Goal: Information Seeking & Learning: Learn about a topic

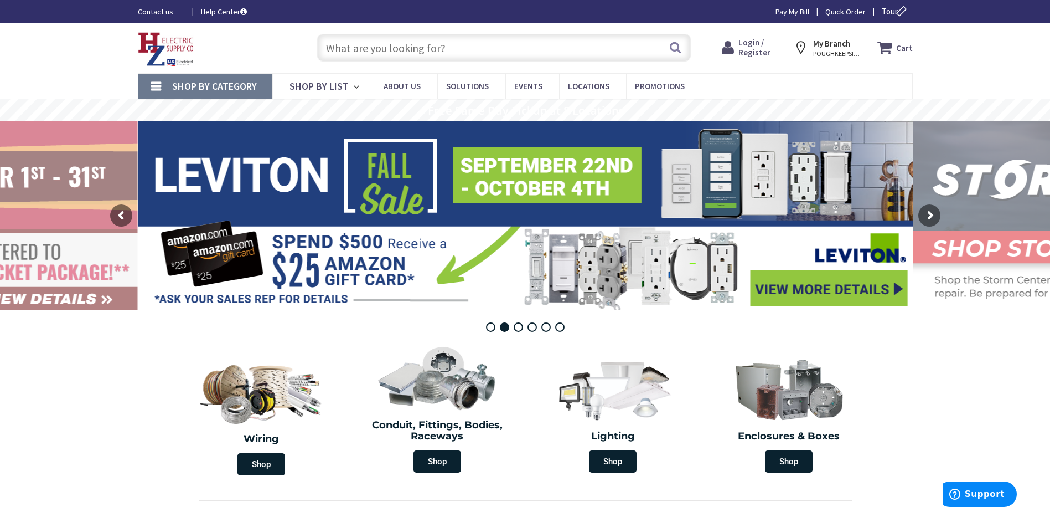
click at [159, 89] on link "Shop By Category" at bounding box center [205, 86] width 135 height 25
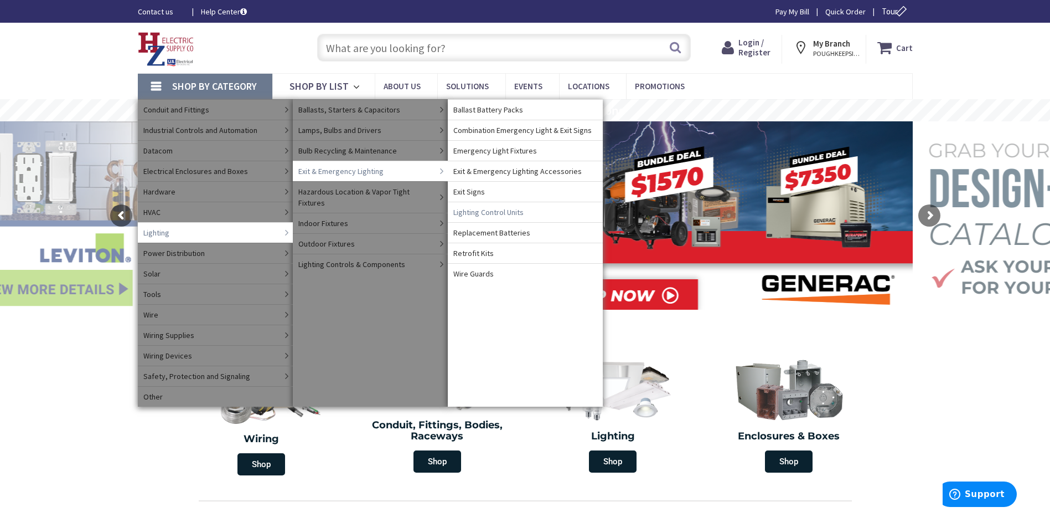
click at [502, 212] on span "Lighting Control Units" at bounding box center [488, 211] width 70 height 11
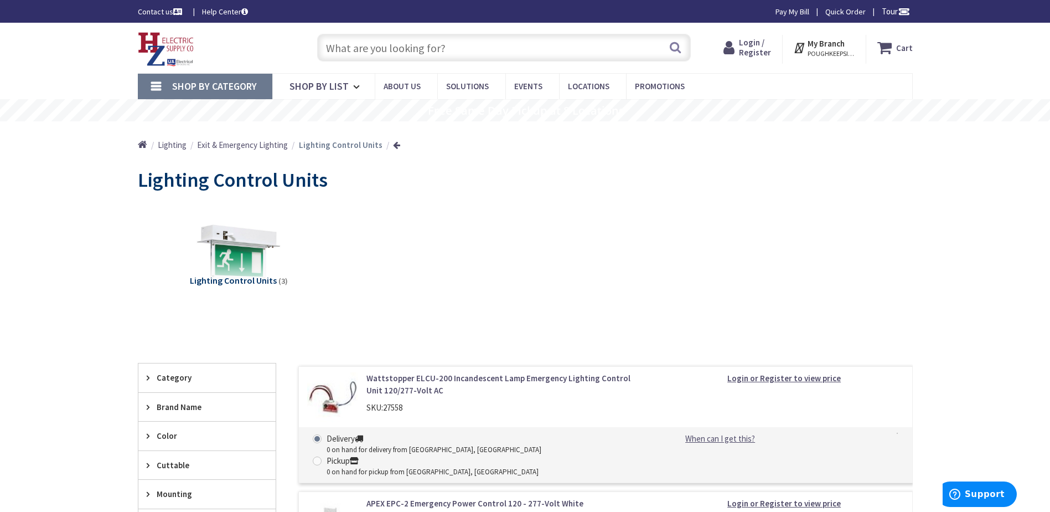
click at [155, 86] on link "Shop By Category" at bounding box center [205, 86] width 135 height 25
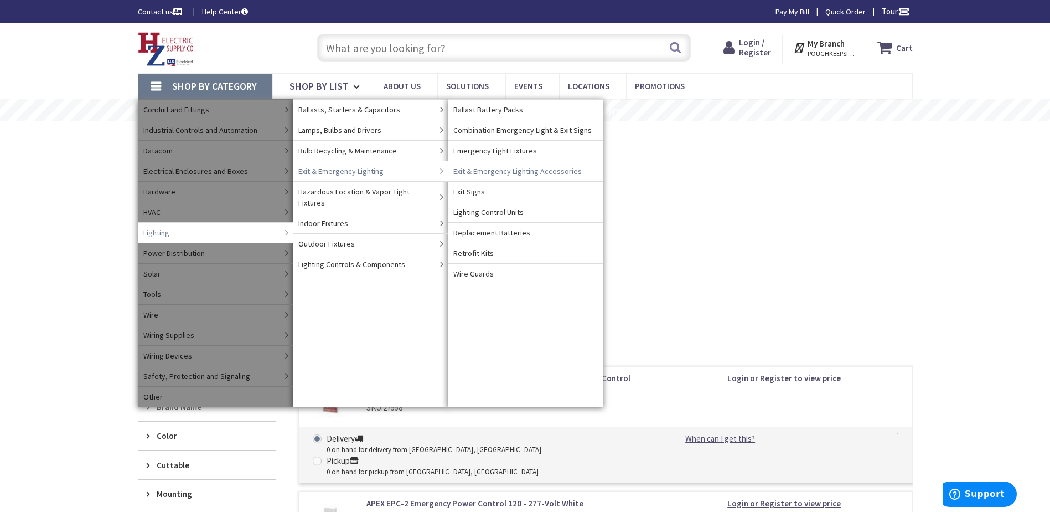
click at [355, 172] on span "Exit & Emergency Lighting" at bounding box center [340, 171] width 85 height 11
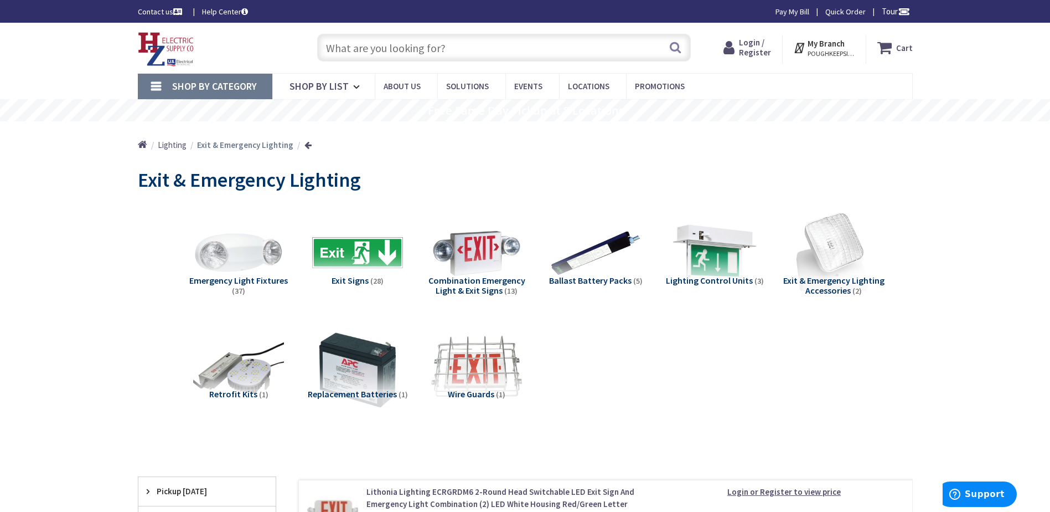
click at [828, 286] on span "Exit & Emergency Lighting Accessories" at bounding box center [833, 285] width 101 height 21
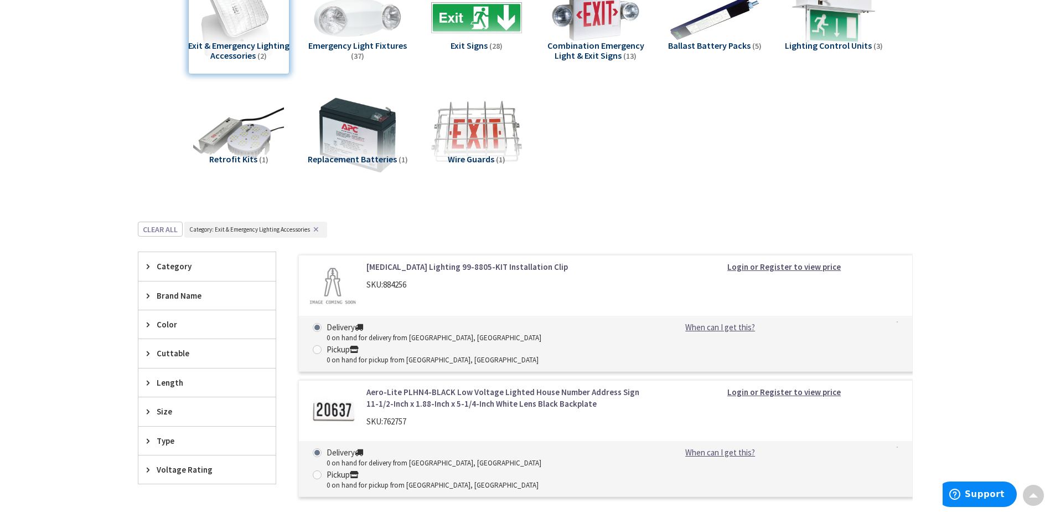
scroll to position [69, 0]
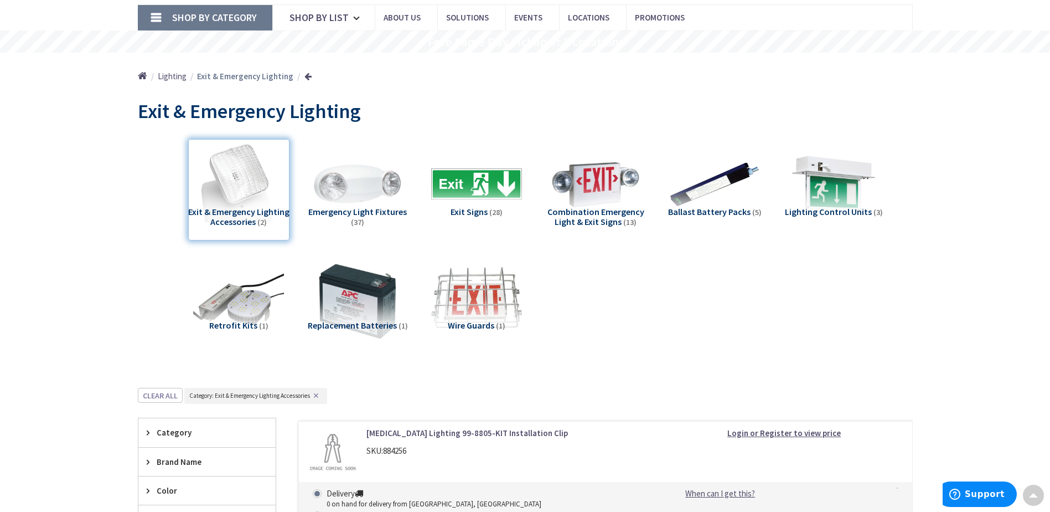
click at [365, 213] on span "Emergency Light Fixtures" at bounding box center [357, 211] width 99 height 11
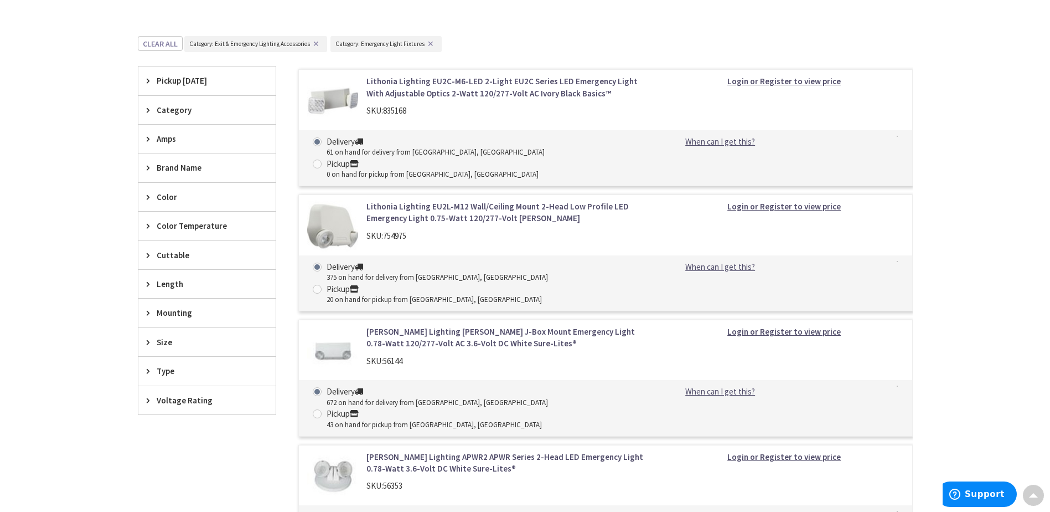
scroll to position [401, 0]
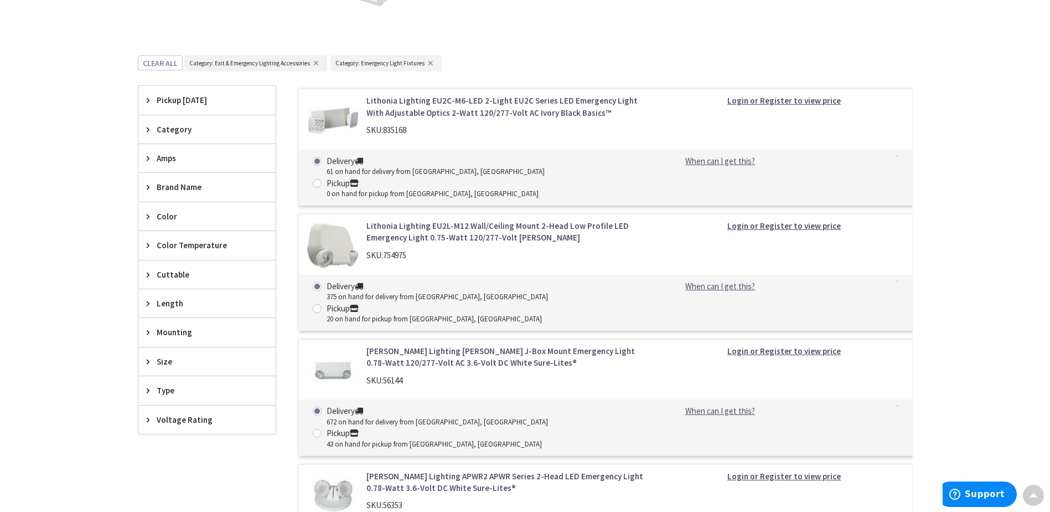
click at [179, 128] on span "Category" at bounding box center [202, 129] width 90 height 12
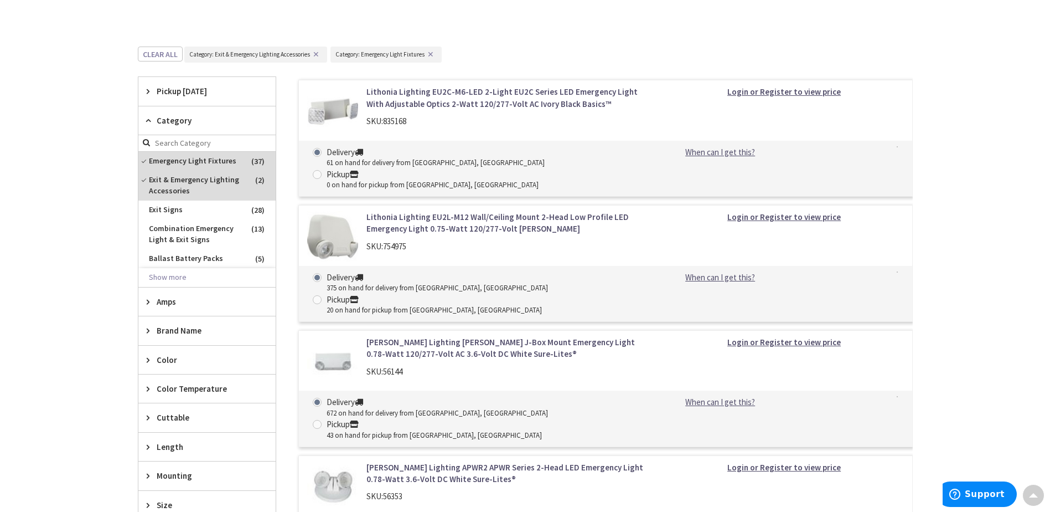
scroll to position [345, 0]
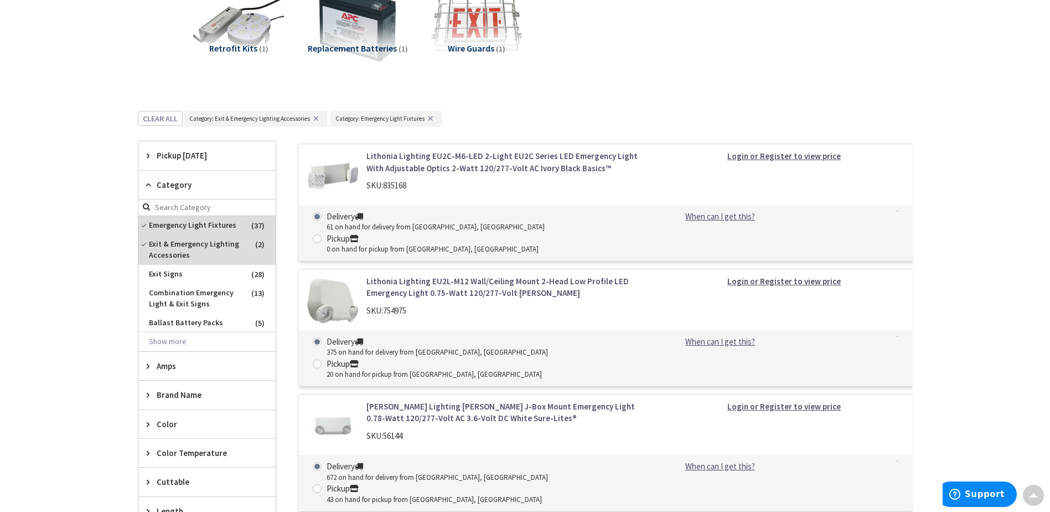
click at [178, 209] on input "search" at bounding box center [206, 207] width 137 height 17
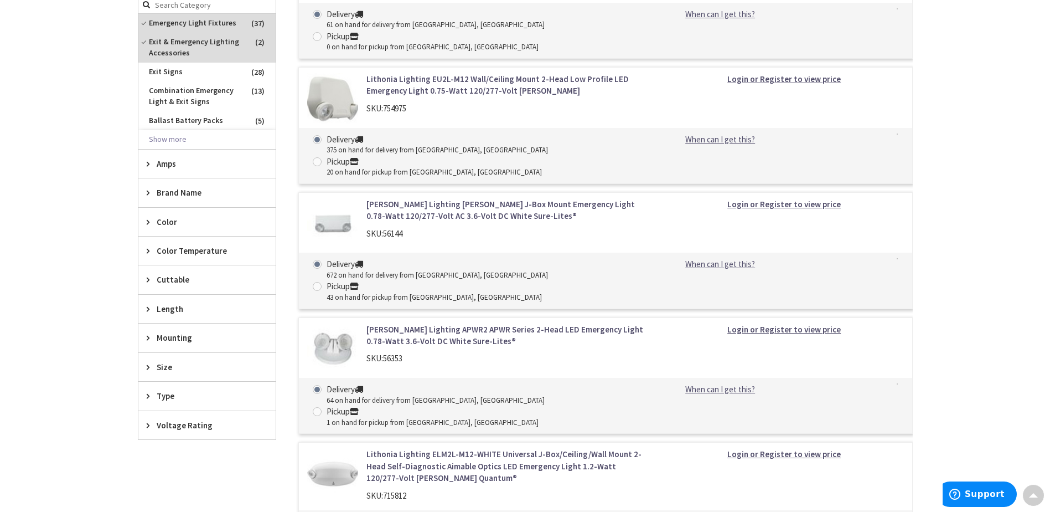
scroll to position [567, 0]
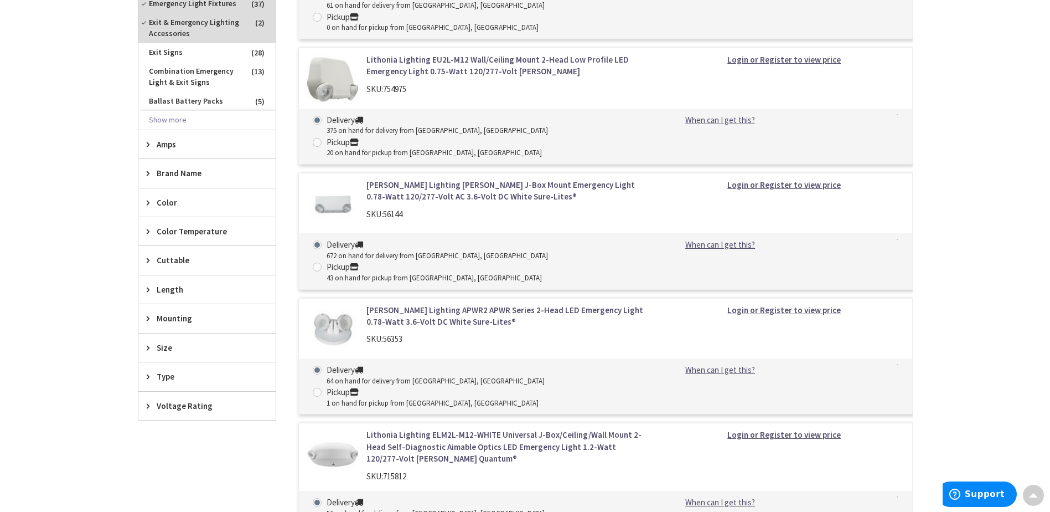
click at [177, 370] on span "Type" at bounding box center [202, 376] width 90 height 12
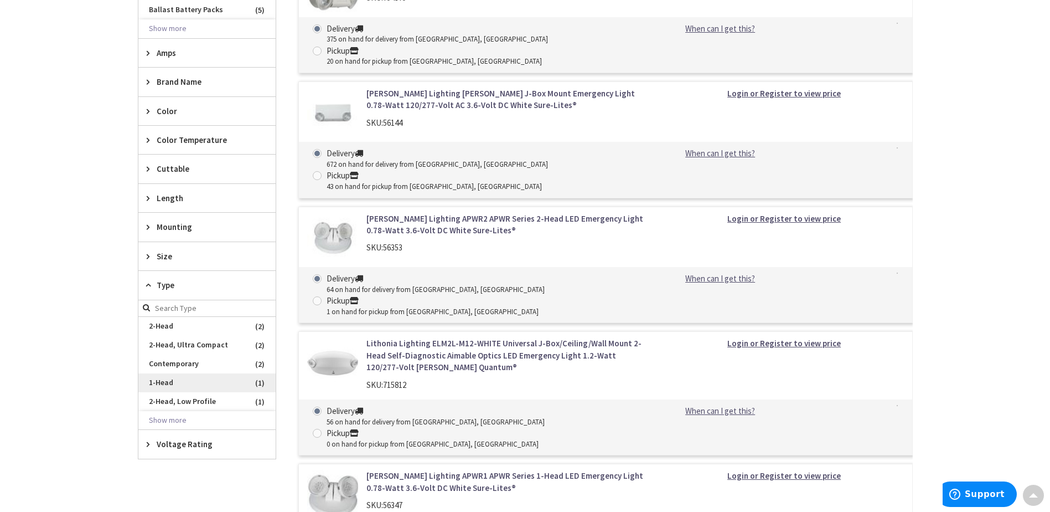
scroll to position [678, 0]
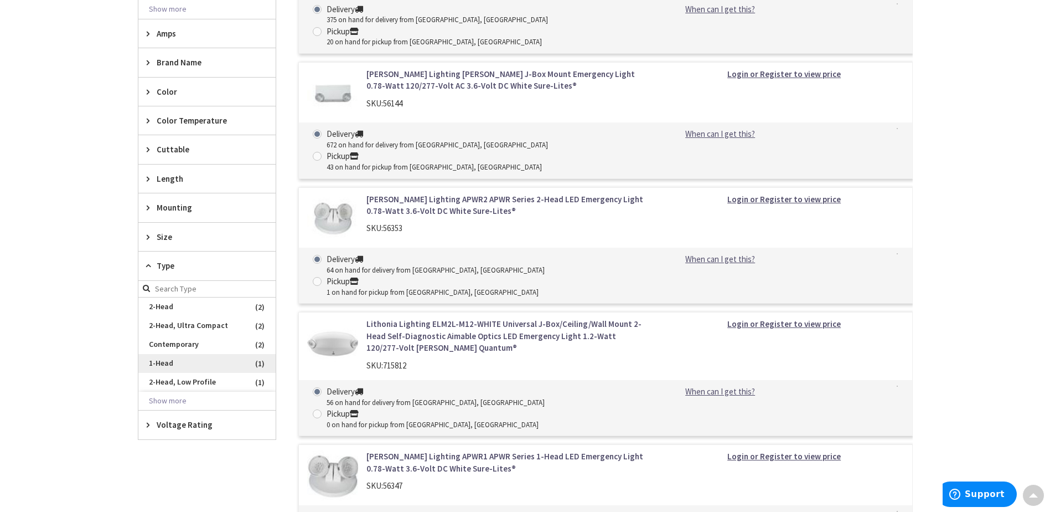
click at [163, 361] on span "1-Head" at bounding box center [206, 363] width 137 height 19
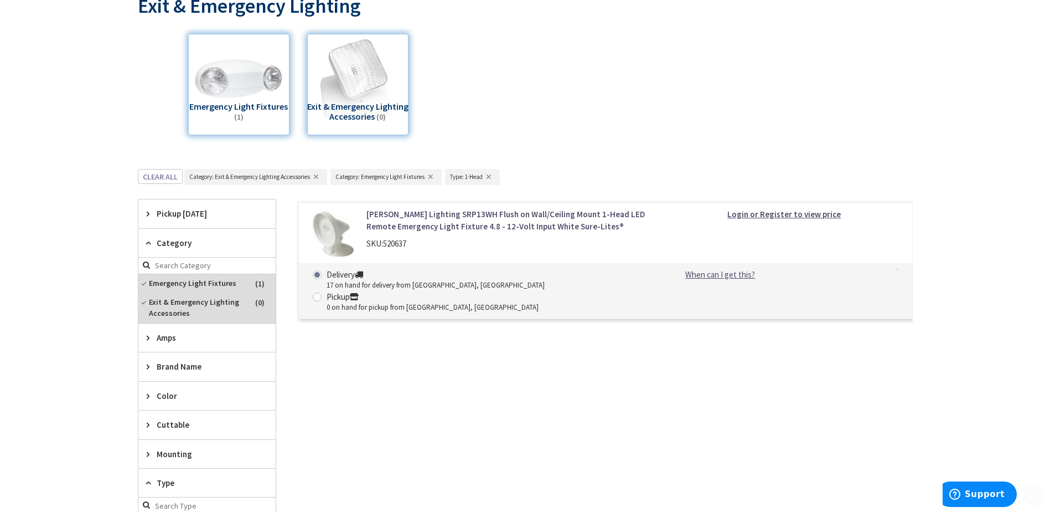
scroll to position [177, 0]
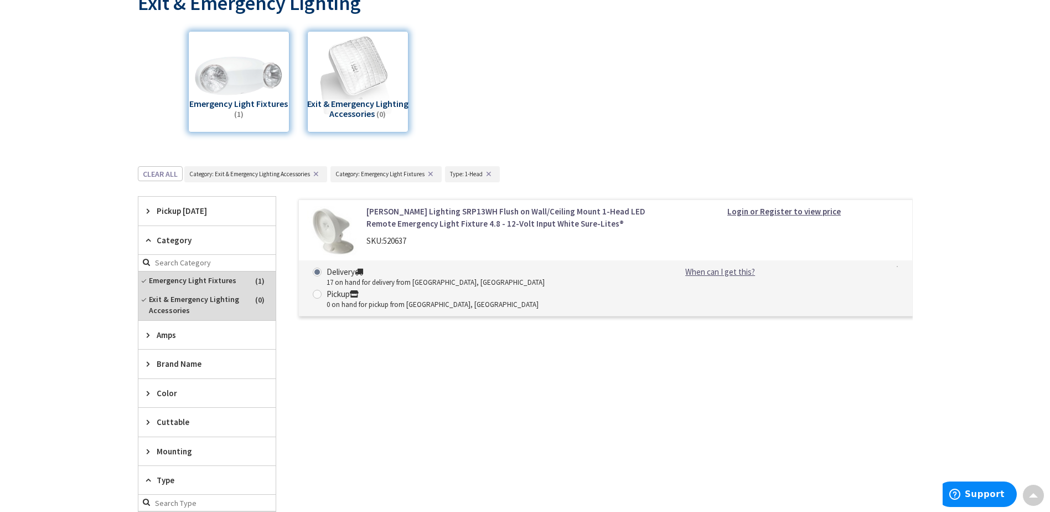
click at [505, 224] on link "[PERSON_NAME] Lighting SRP13WH Flush on Wall/Ceiling Mount 1-Head LED Remote Em…" at bounding box center [507, 217] width 282 height 24
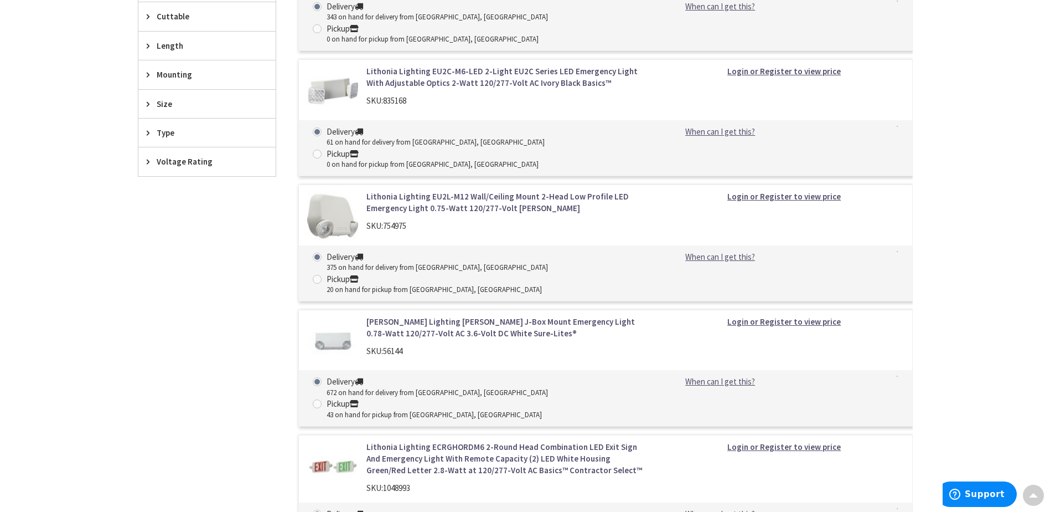
scroll to position [564, 0]
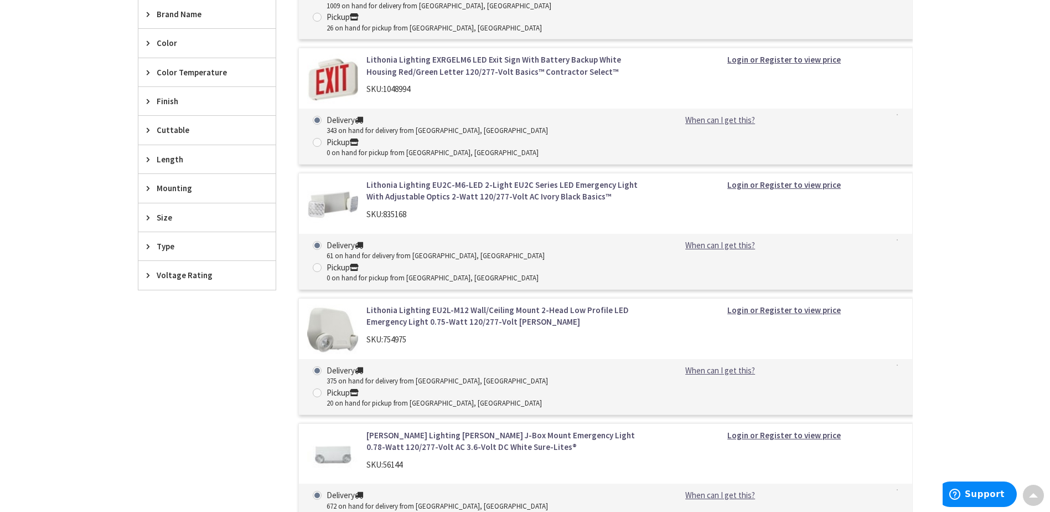
click at [168, 251] on span "Type" at bounding box center [202, 246] width 90 height 12
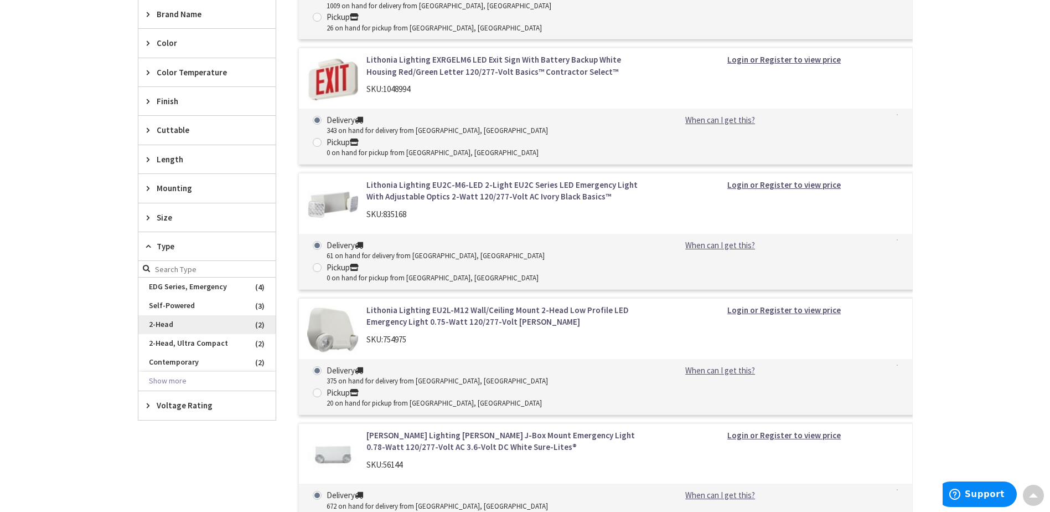
click at [164, 323] on span "2-Head" at bounding box center [206, 324] width 137 height 19
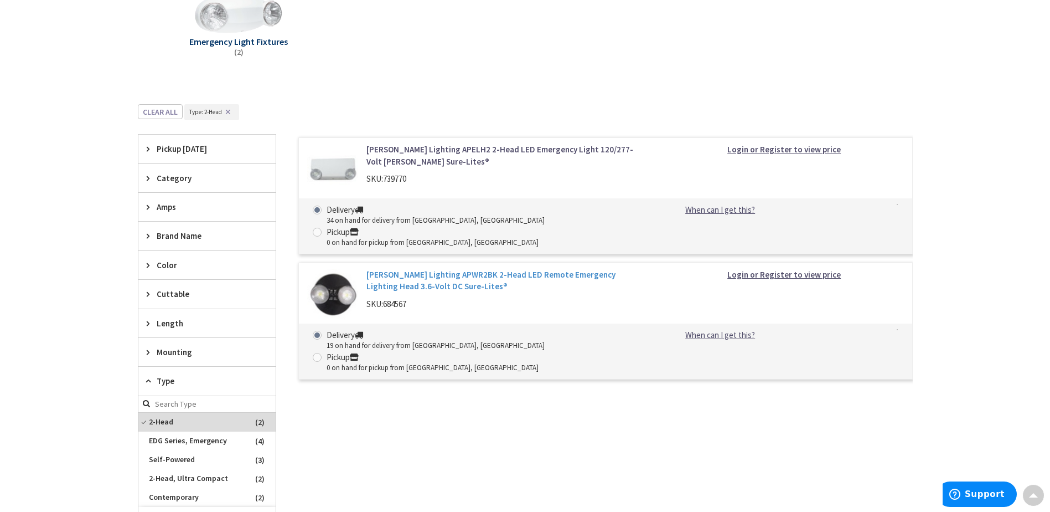
scroll to position [460, 0]
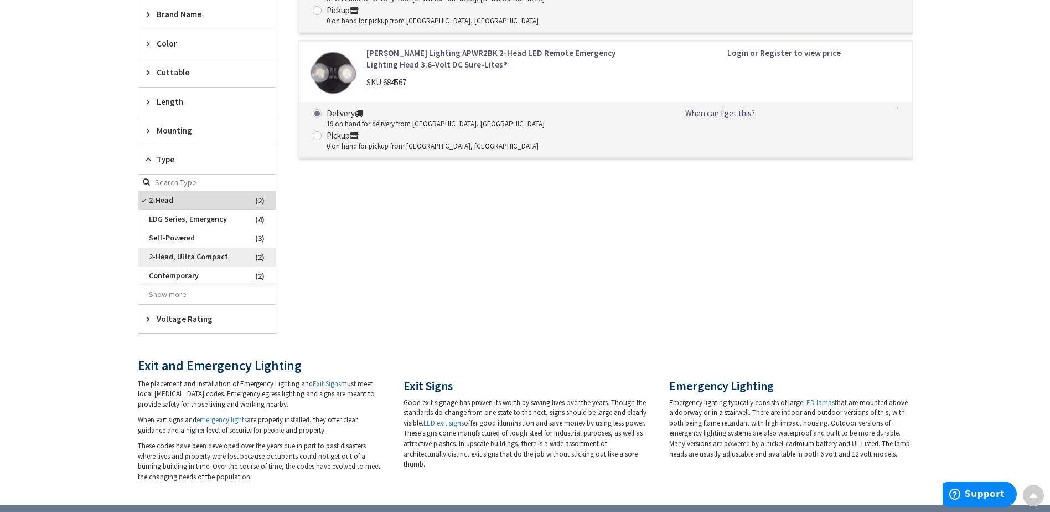
click at [187, 256] on span "2-Head, Ultra Compact" at bounding box center [206, 256] width 137 height 19
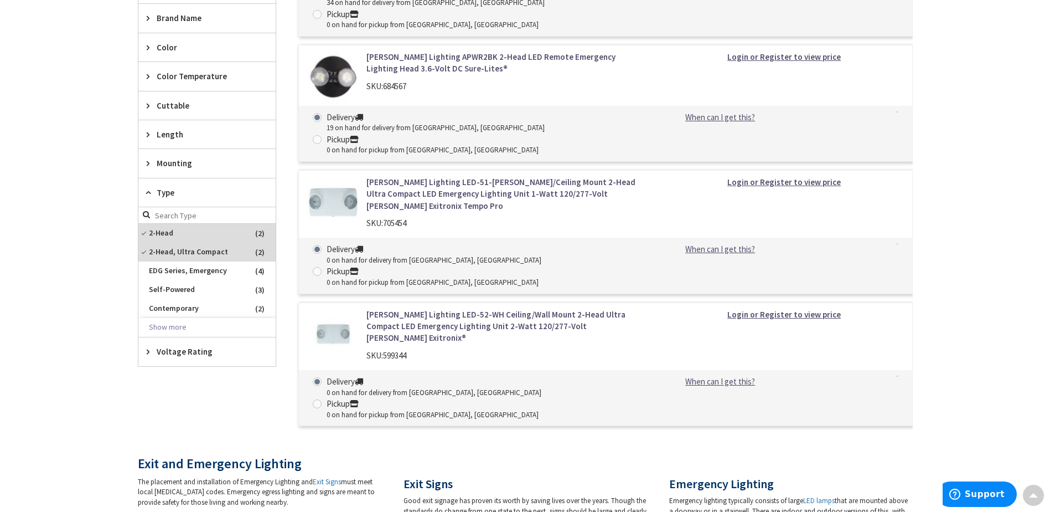
scroll to position [515, 0]
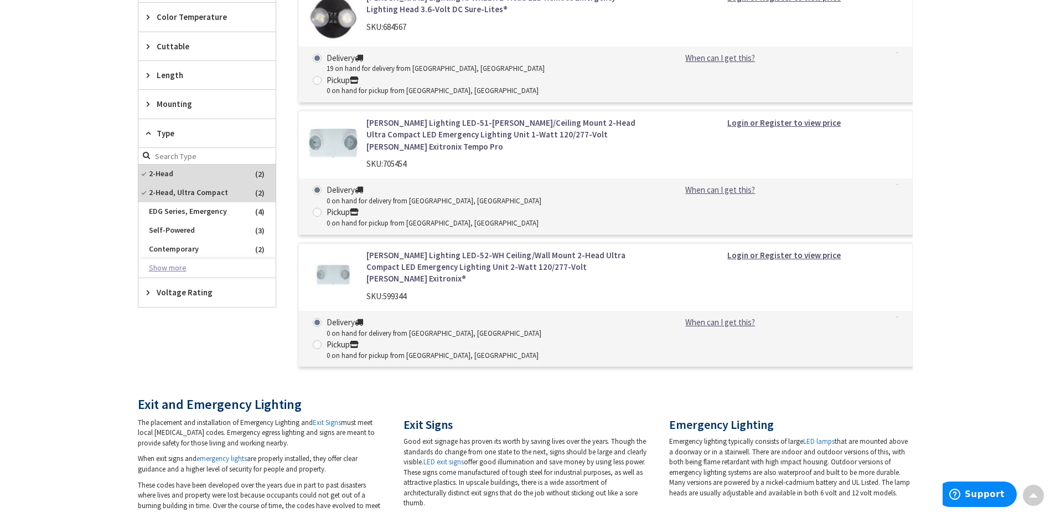
click at [169, 266] on button "Show more" at bounding box center [206, 268] width 137 height 19
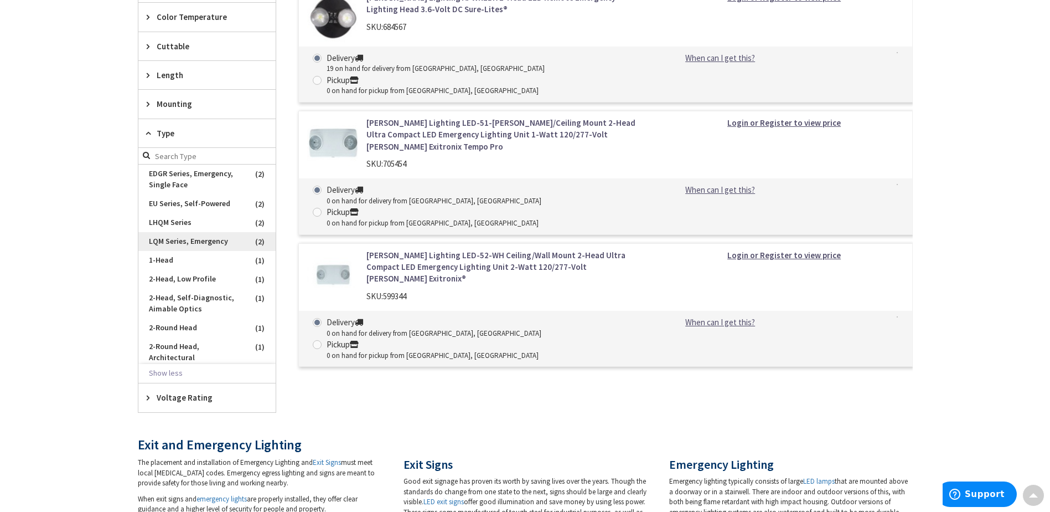
scroll to position [111, 0]
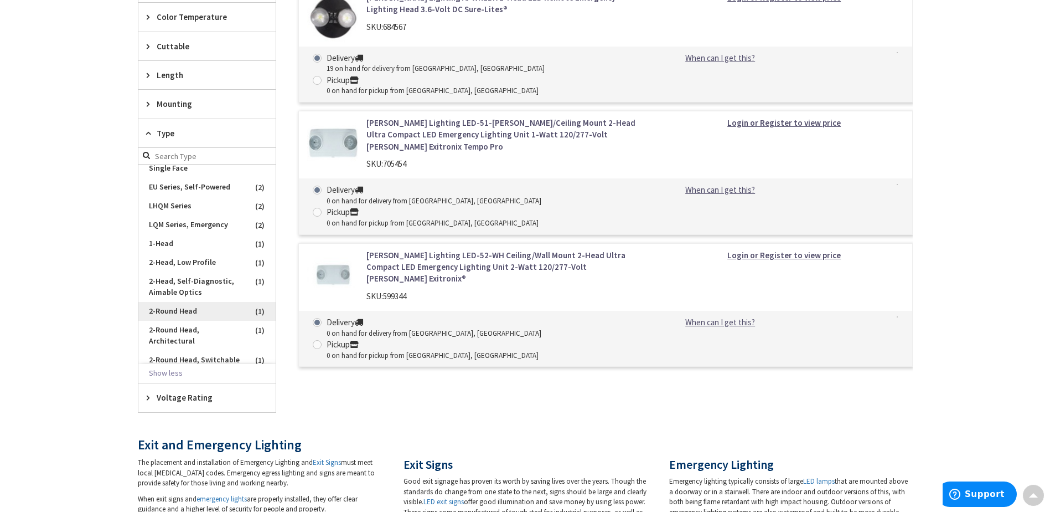
click at [187, 309] on span "2-Round Head" at bounding box center [206, 311] width 137 height 19
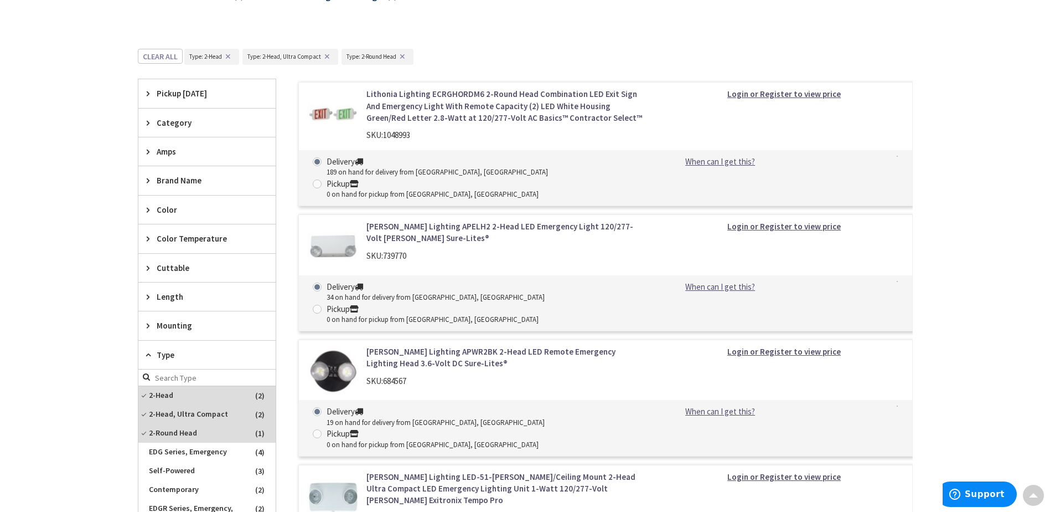
scroll to position [73, 0]
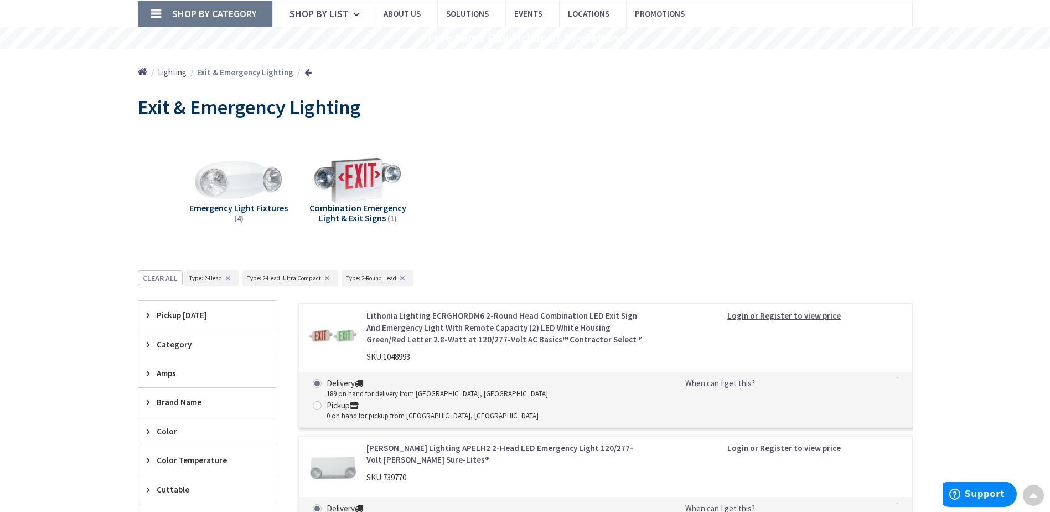
click at [401, 277] on button "✕" at bounding box center [402, 278] width 12 height 8
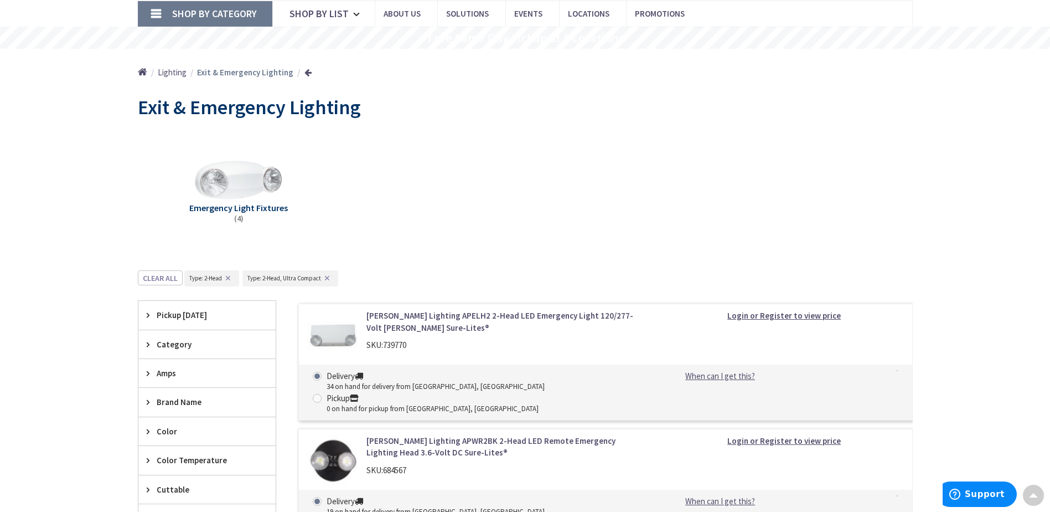
click at [329, 279] on button "✕" at bounding box center [327, 278] width 12 height 8
click at [233, 277] on button "✕" at bounding box center [228, 278] width 12 height 8
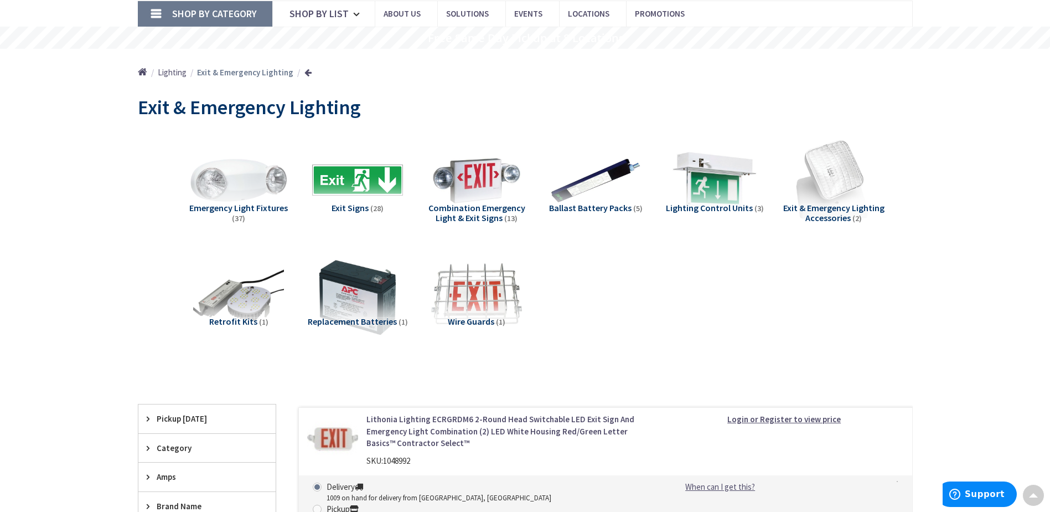
click at [229, 187] on img at bounding box center [238, 180] width 100 height 100
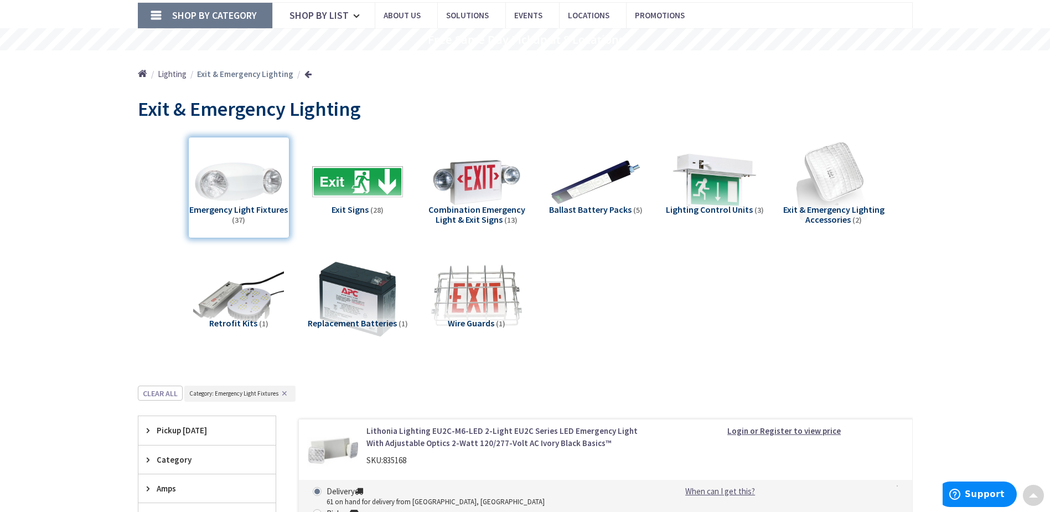
scroll to position [0, 0]
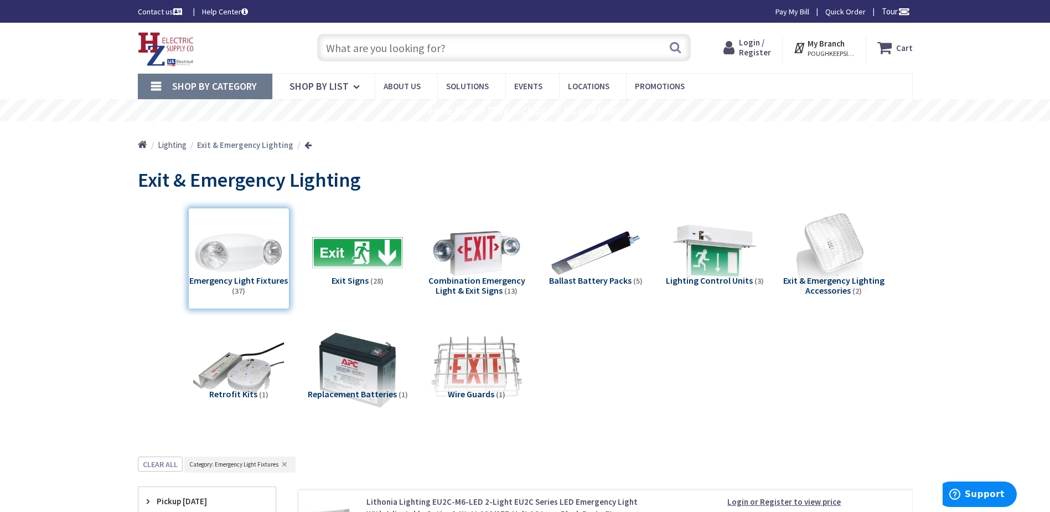
click at [411, 47] on input "text" at bounding box center [504, 48] width 374 height 28
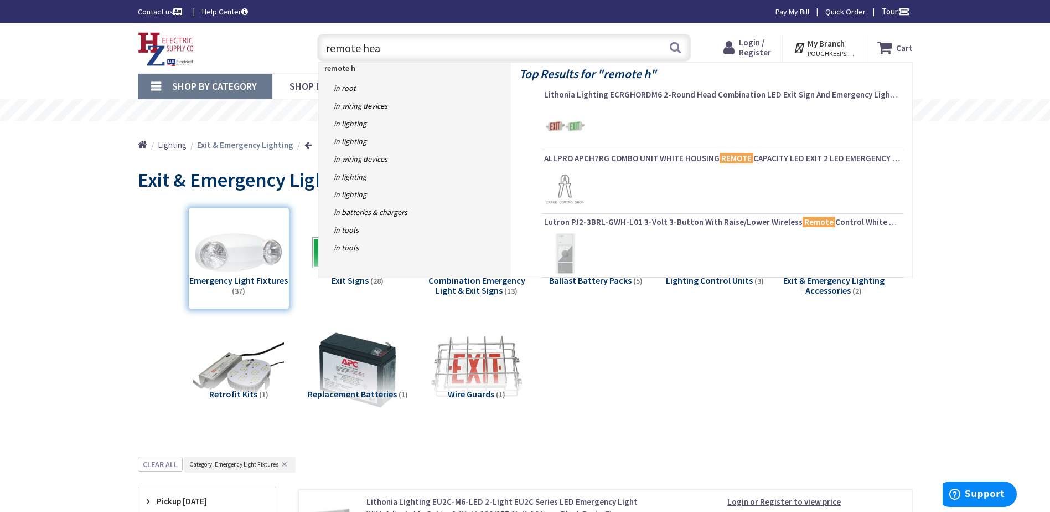
type input "remote head"
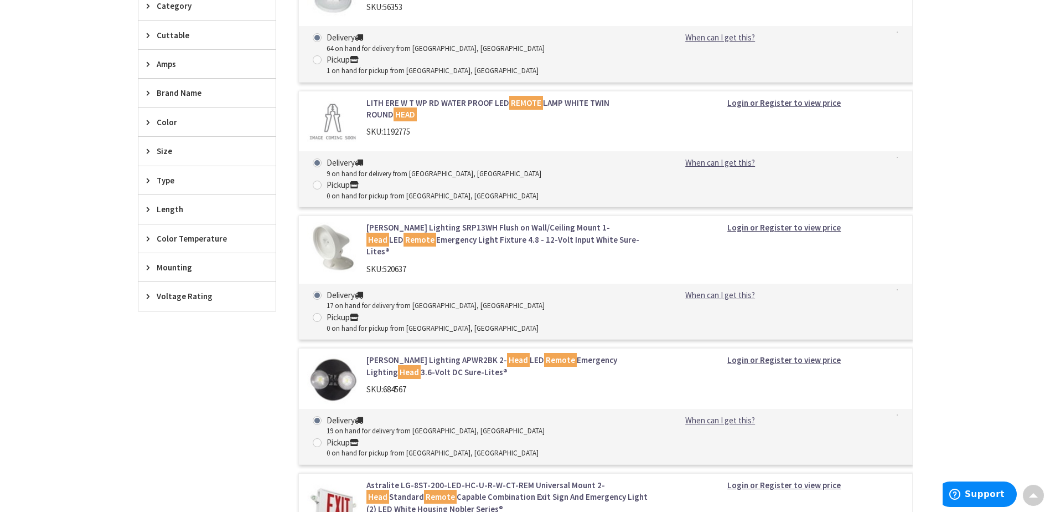
scroll to position [332, 0]
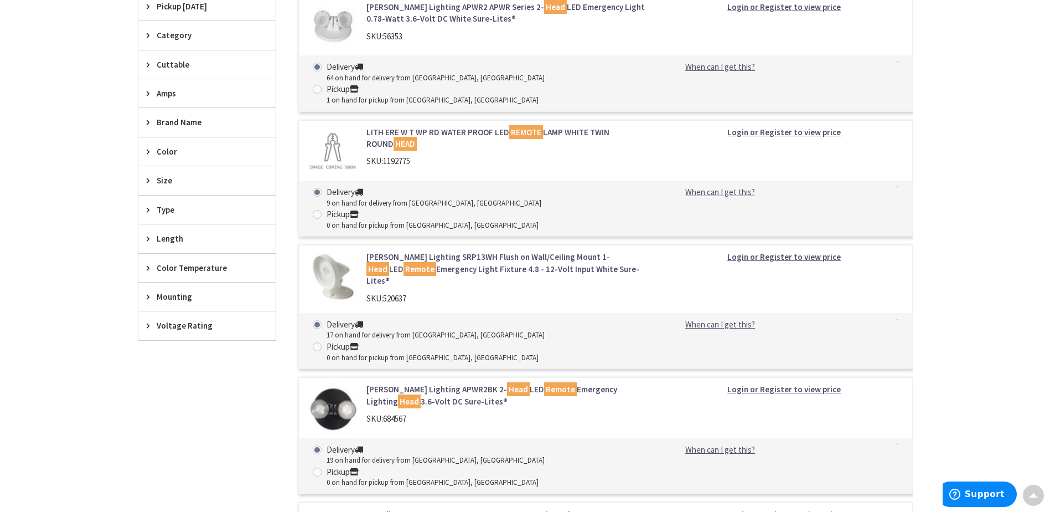
click at [434, 251] on link "[PERSON_NAME] Lighting SRP13WH Flush on Wall/Ceiling Mount 1- Head LED Remote E…" at bounding box center [507, 268] width 282 height 35
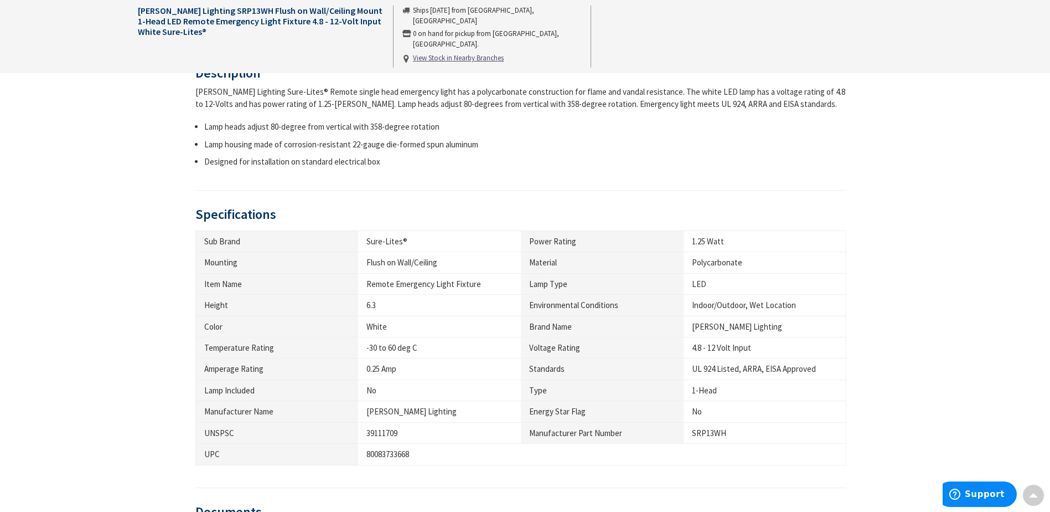
scroll to position [609, 0]
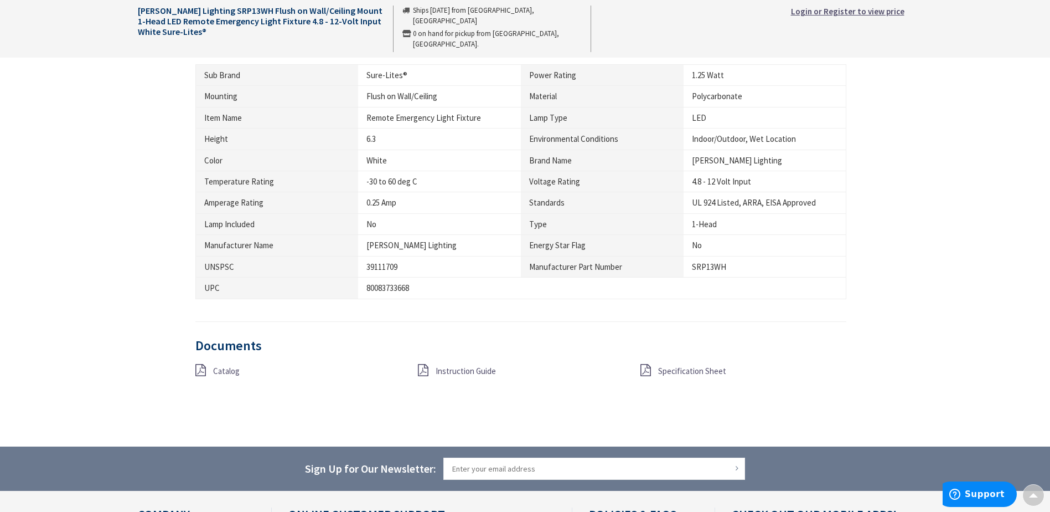
click at [229, 374] on span "Catalog" at bounding box center [226, 370] width 27 height 11
click at [700, 373] on span "Specification Sheet" at bounding box center [692, 370] width 68 height 11
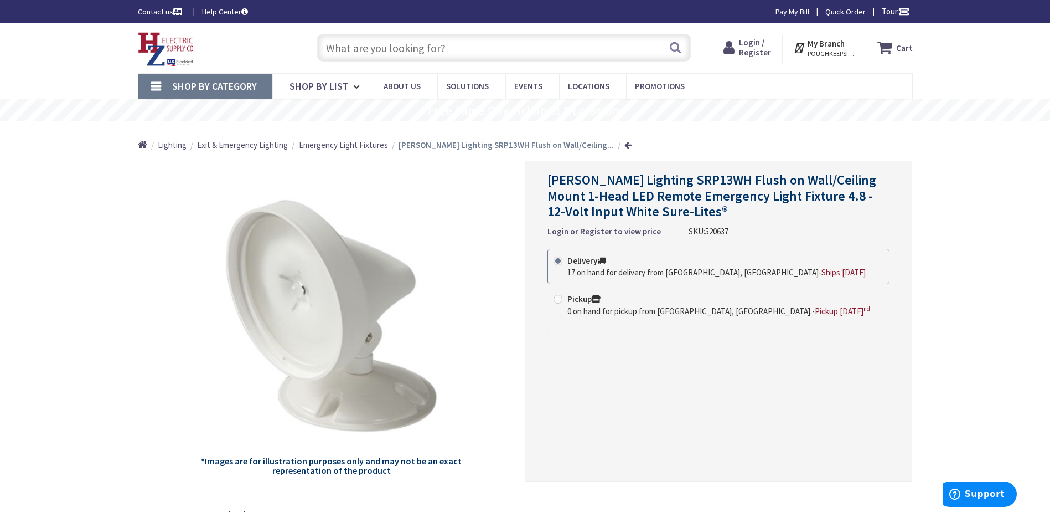
click at [156, 84] on link "Shop By Category" at bounding box center [205, 86] width 135 height 25
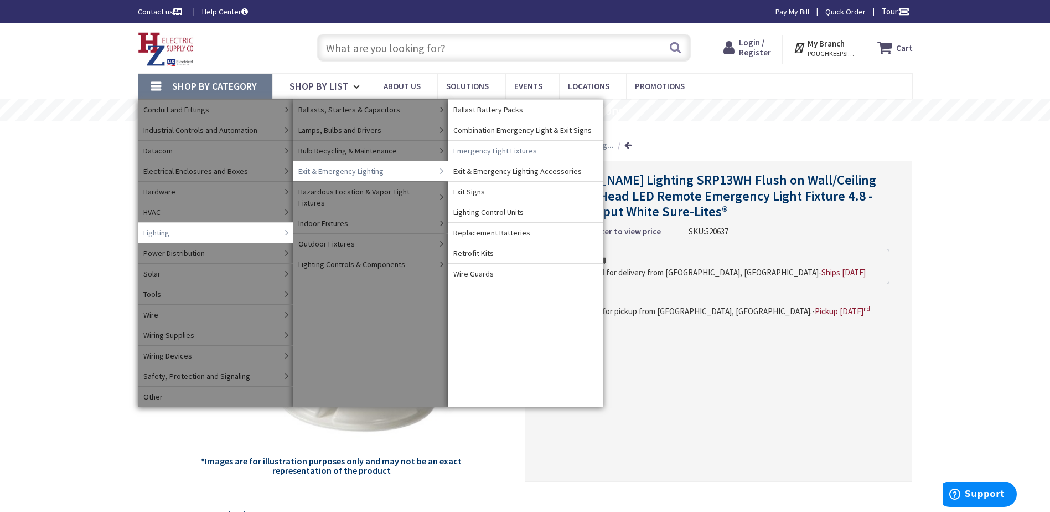
click at [518, 152] on span "Emergency Light Fixtures" at bounding box center [495, 150] width 84 height 11
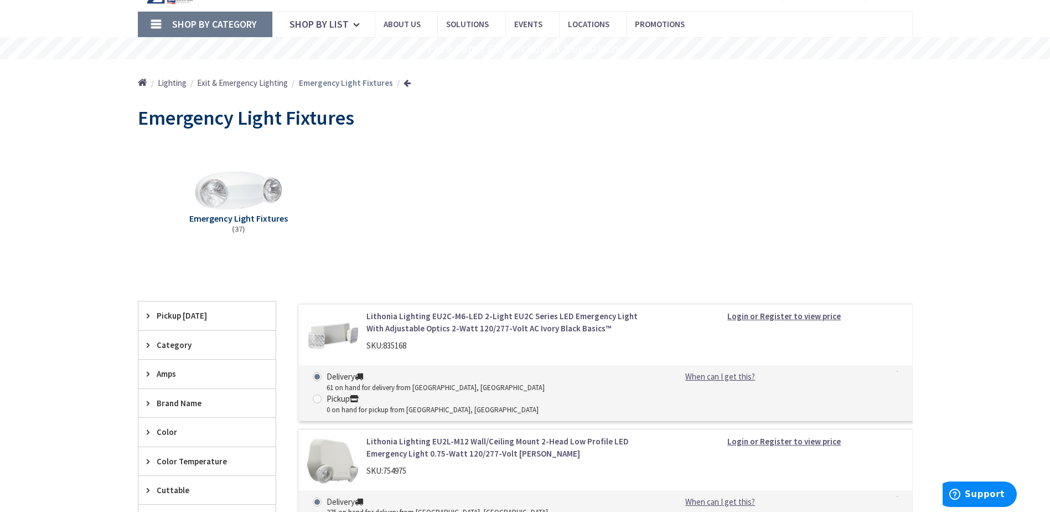
scroll to position [166, 0]
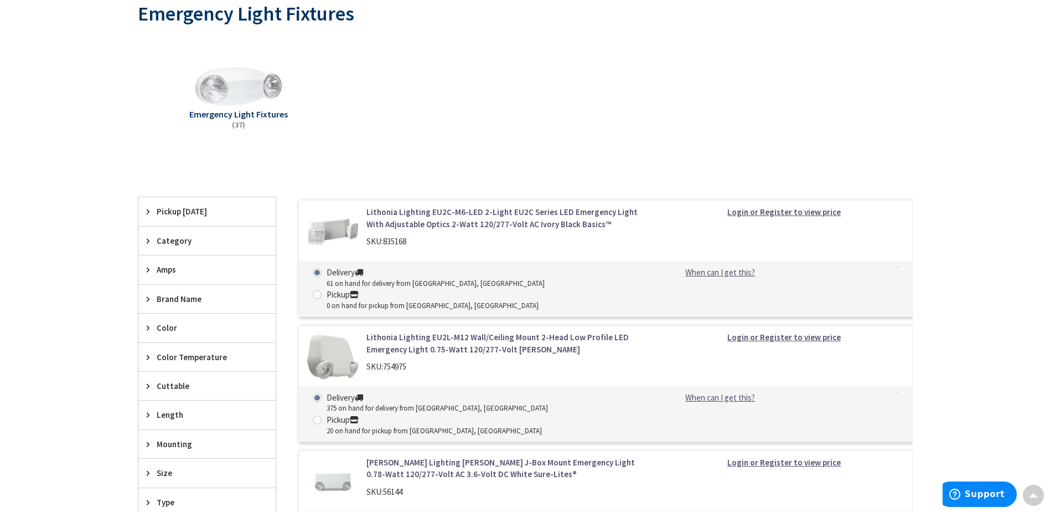
click at [185, 298] on span "Brand Name" at bounding box center [202, 299] width 90 height 12
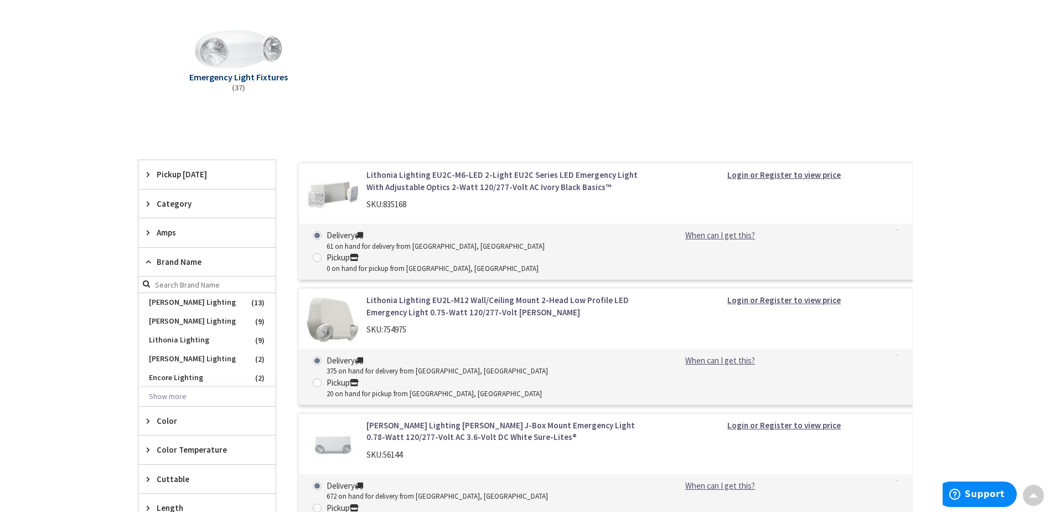
scroll to position [221, 0]
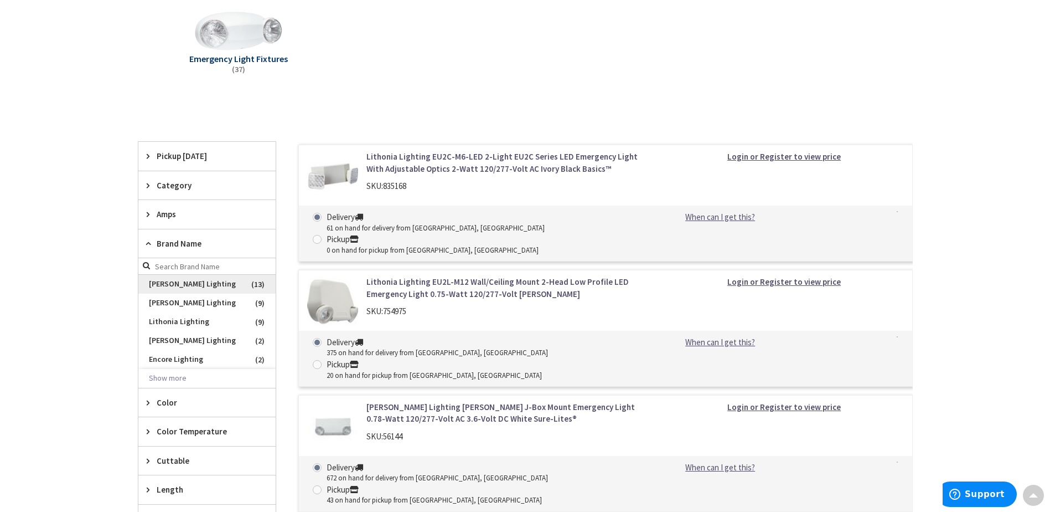
click at [184, 285] on span "[PERSON_NAME] Lighting" at bounding box center [206, 284] width 137 height 19
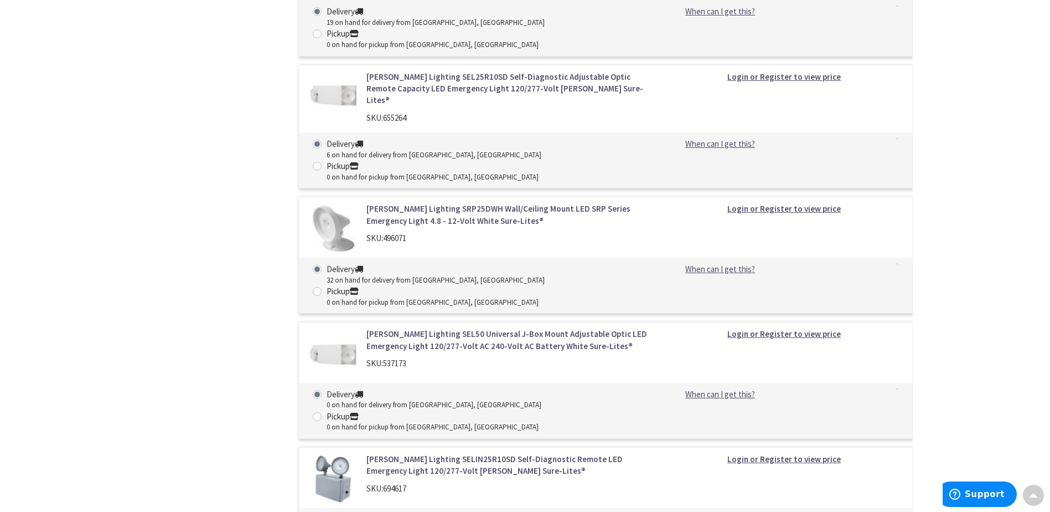
scroll to position [1439, 0]
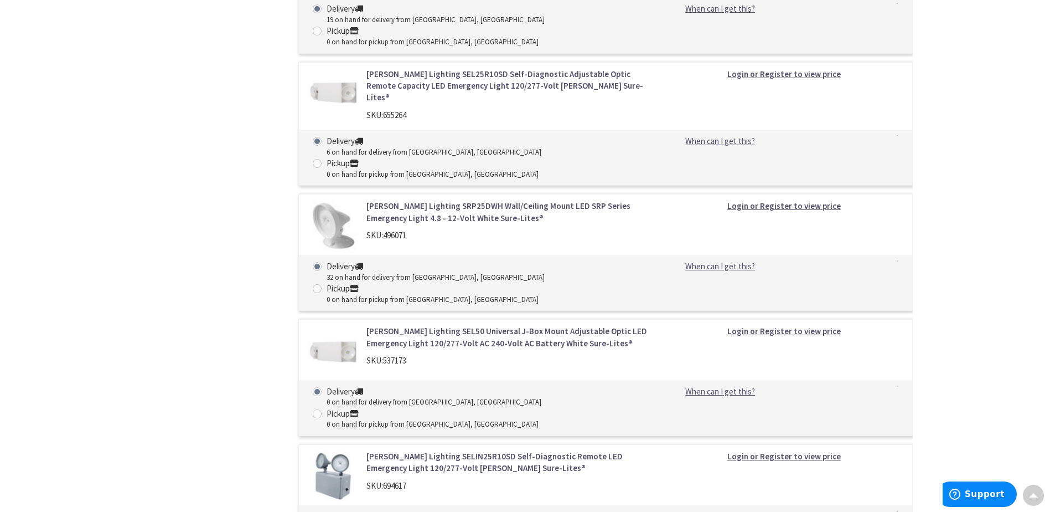
click at [430, 450] on link "Cooper Lighting SELIN25R10SD Self-Diagnostic Remote LED Emergency Light 120/277…" at bounding box center [507, 462] width 282 height 24
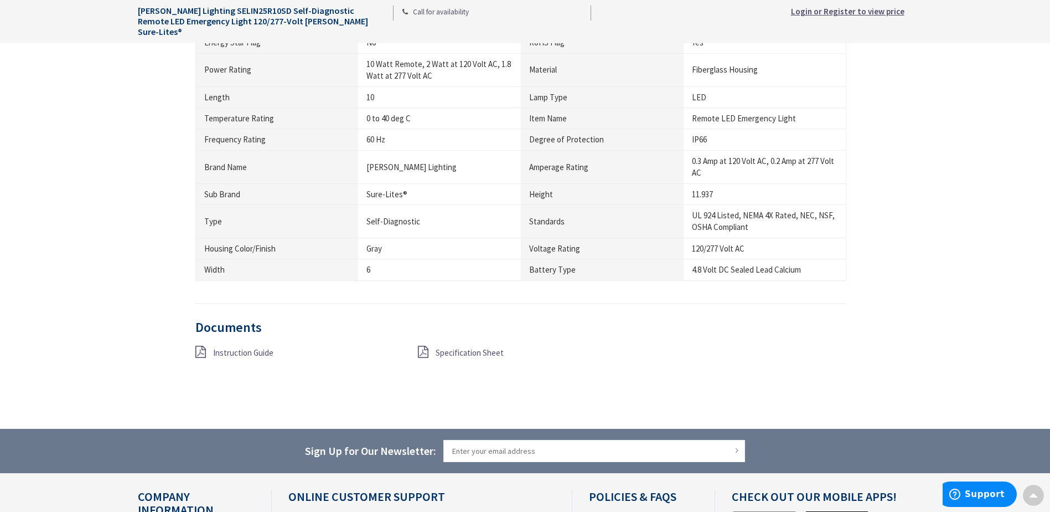
scroll to position [775, 0]
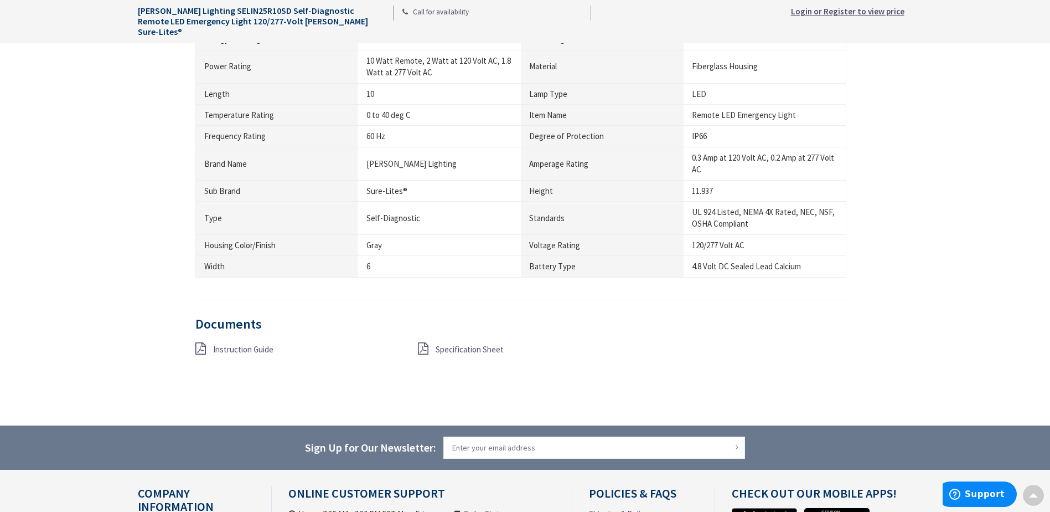
click at [460, 348] on span "Specification Sheet" at bounding box center [470, 349] width 68 height 11
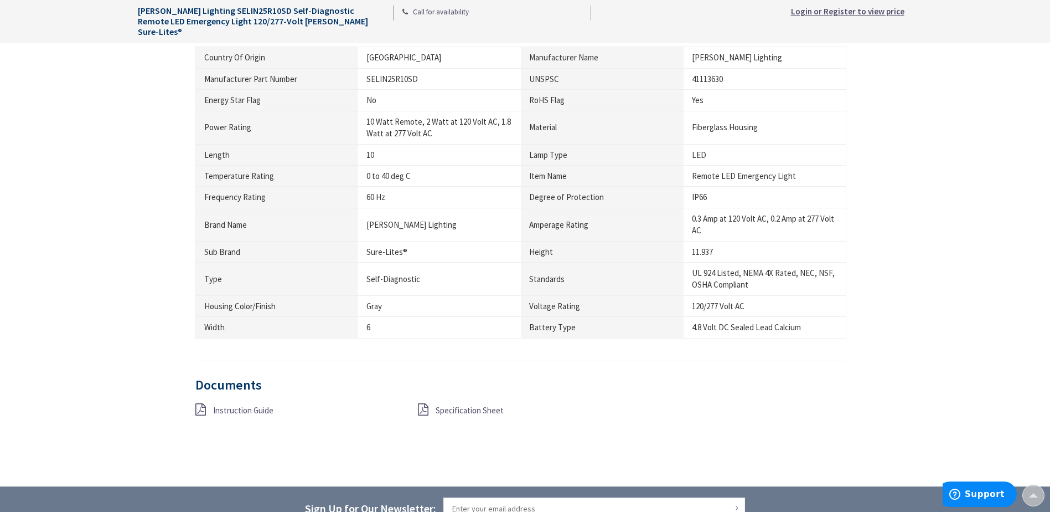
scroll to position [382, 0]
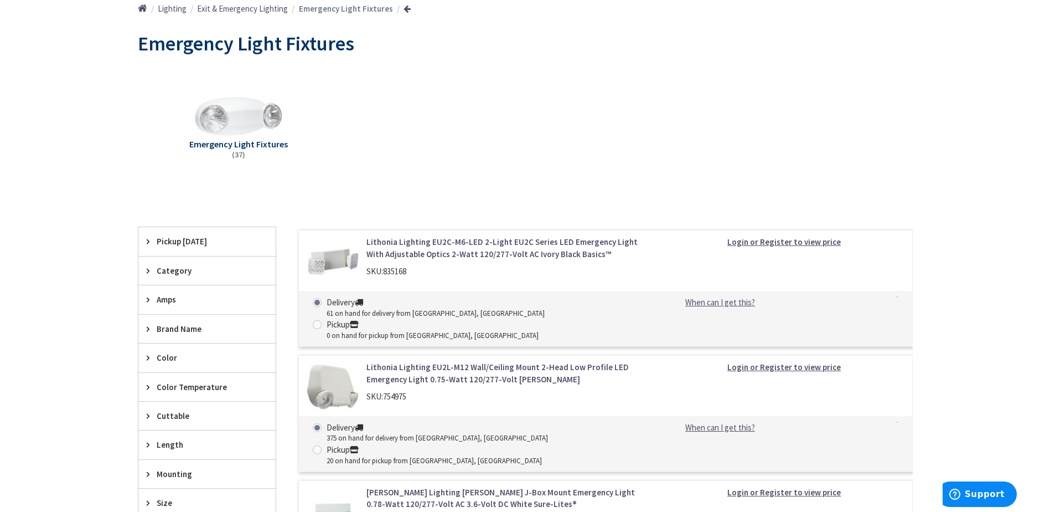
scroll to position [166, 0]
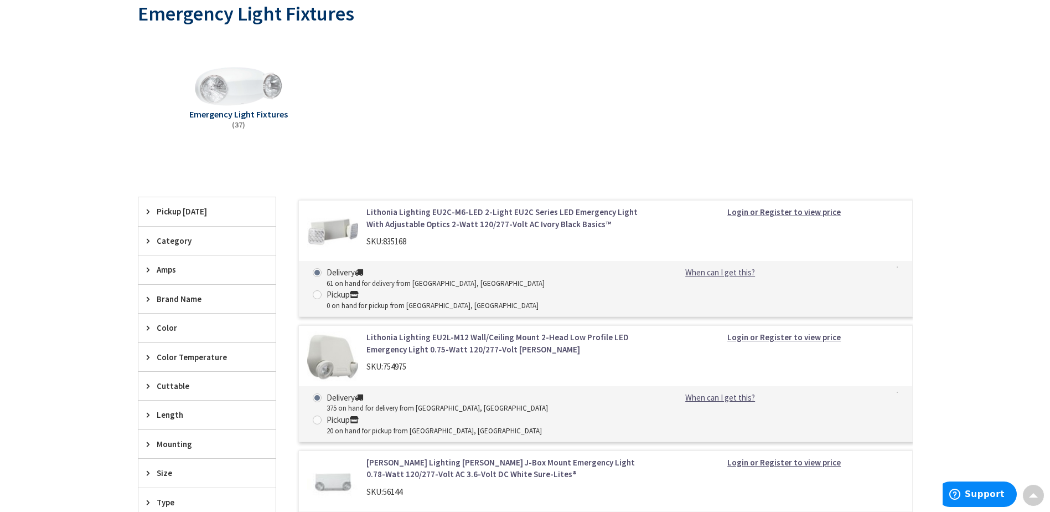
click at [174, 215] on span "Pickup [DATE]" at bounding box center [202, 211] width 90 height 12
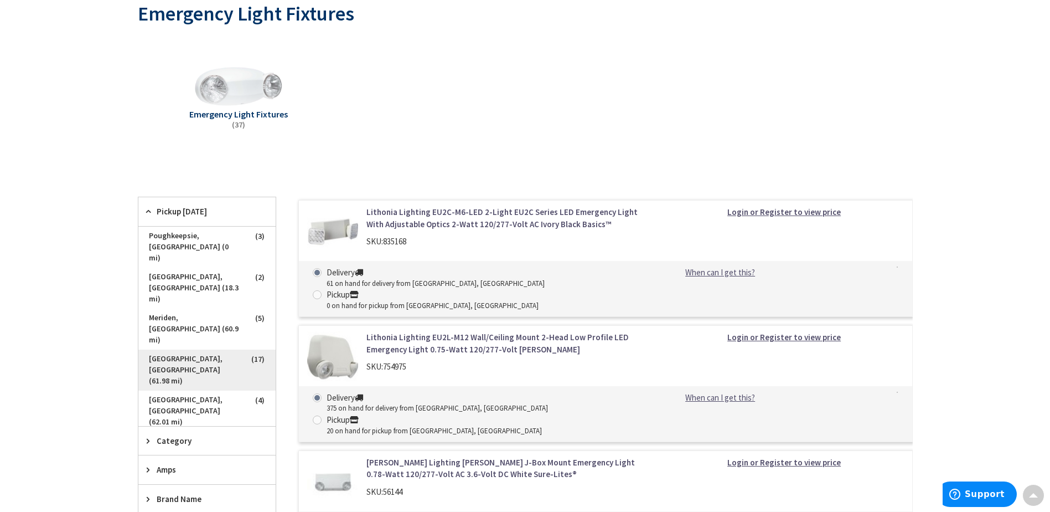
click at [177, 349] on span "[GEOGRAPHIC_DATA], [GEOGRAPHIC_DATA] (61.98 mi)" at bounding box center [206, 369] width 137 height 41
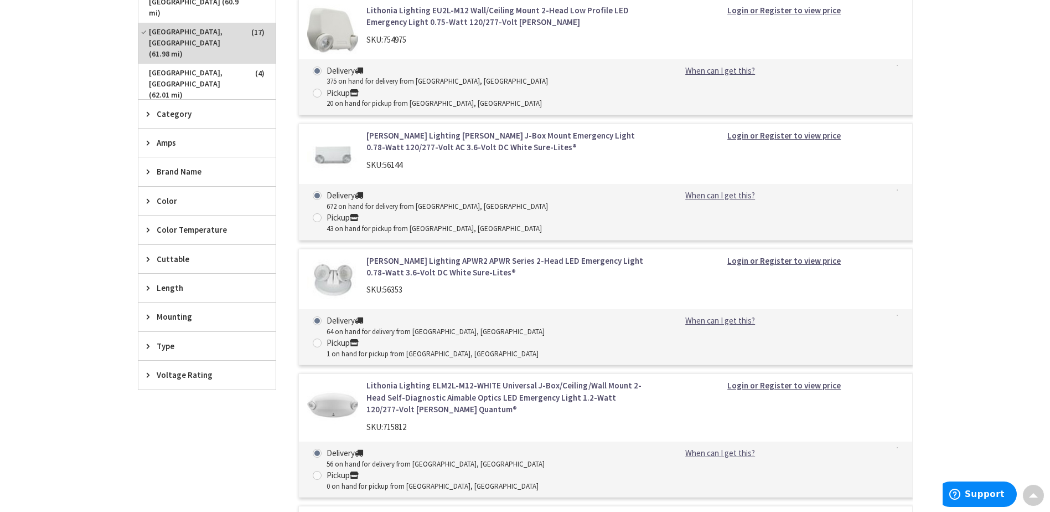
scroll to position [332, 0]
